Goal: Navigation & Orientation: Find specific page/section

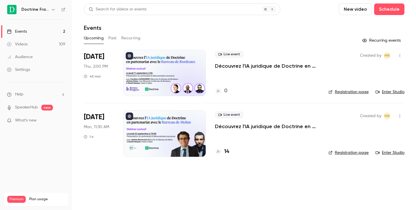
click at [53, 11] on icon "button" at bounding box center [53, 9] width 5 height 5
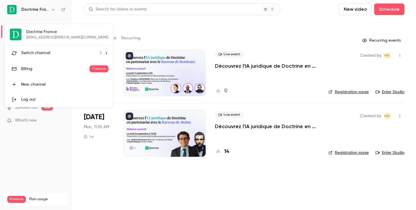
click at [55, 49] on li "Switch channel 6" at bounding box center [59, 52] width 108 height 15
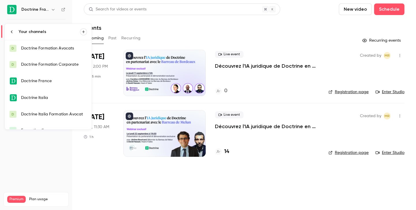
click at [54, 50] on div "Doctrine Formation Avocats" at bounding box center [54, 48] width 66 height 6
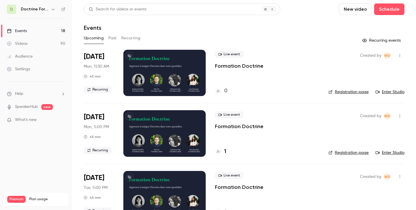
click at [225, 93] on h4 "0" at bounding box center [225, 91] width 3 height 8
click at [392, 92] on link "Enter Studio" at bounding box center [390, 92] width 29 height 6
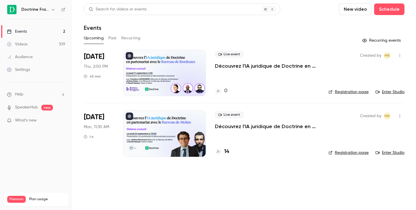
click at [51, 8] on icon "button" at bounding box center [53, 9] width 5 height 5
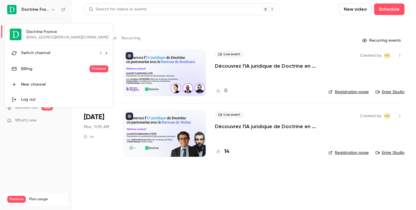
click at [45, 54] on span "Switch channel" at bounding box center [35, 53] width 29 height 6
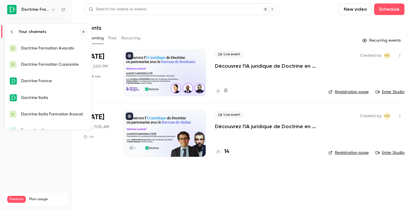
click at [57, 65] on div "Doctrine Formation Corporate" at bounding box center [54, 65] width 66 height 6
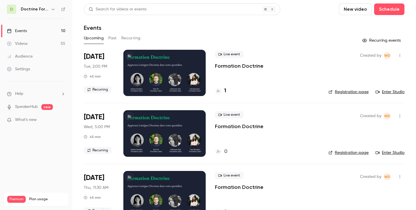
click at [53, 12] on button "button" at bounding box center [53, 9] width 7 height 7
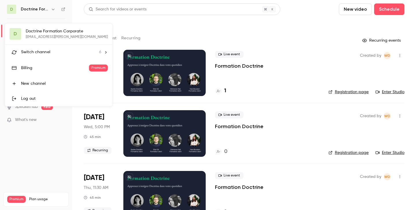
click at [46, 53] on span "Switch channel" at bounding box center [35, 52] width 29 height 6
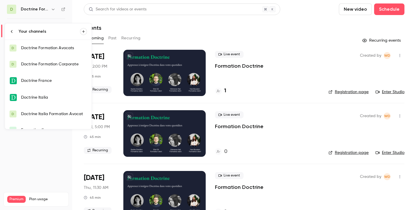
click at [46, 53] on link "D Doctrine Formation Avocats" at bounding box center [48, 48] width 87 height 16
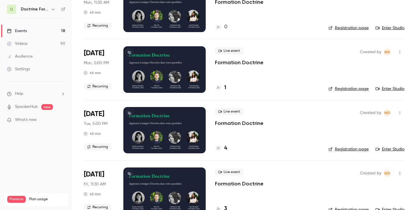
scroll to position [64, 0]
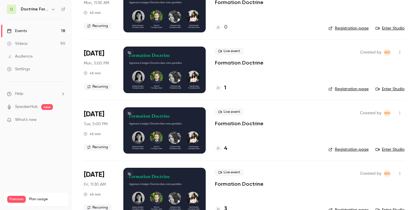
click at [51, 9] on icon "button" at bounding box center [53, 9] width 5 height 5
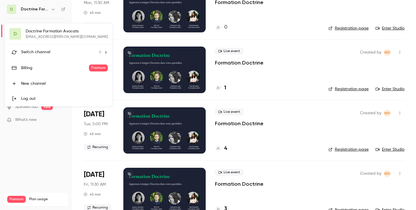
click at [43, 48] on li "Switch channel 6" at bounding box center [59, 52] width 108 height 15
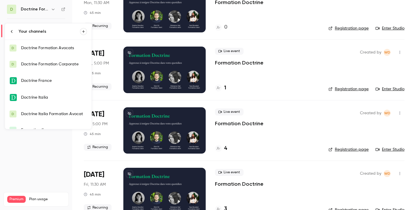
click at [45, 62] on div "Doctrine Formation Corporate" at bounding box center [54, 64] width 66 height 6
